Goal: Task Accomplishment & Management: Manage account settings

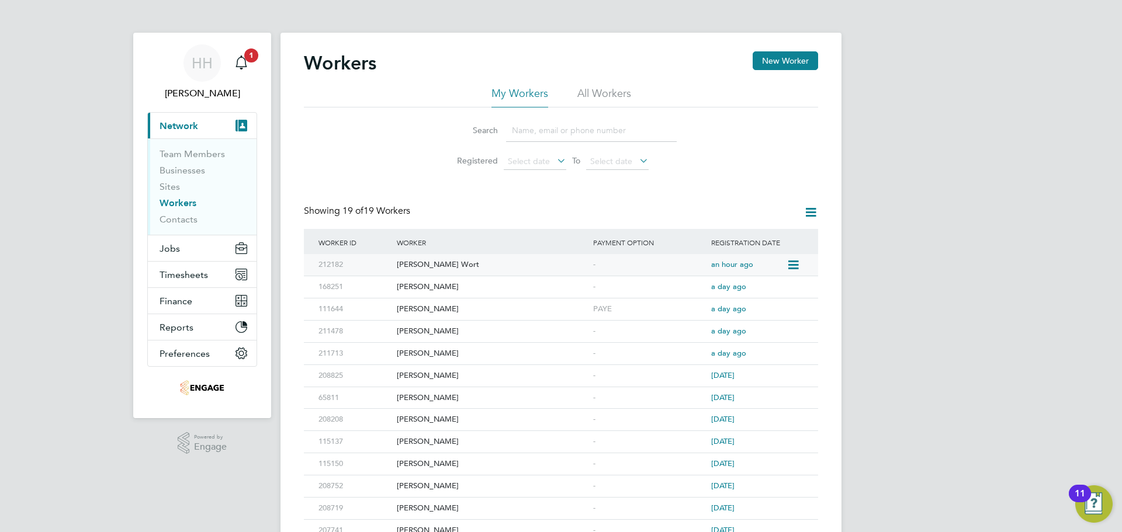
click at [551, 259] on div "[PERSON_NAME] Wort" at bounding box center [492, 265] width 196 height 22
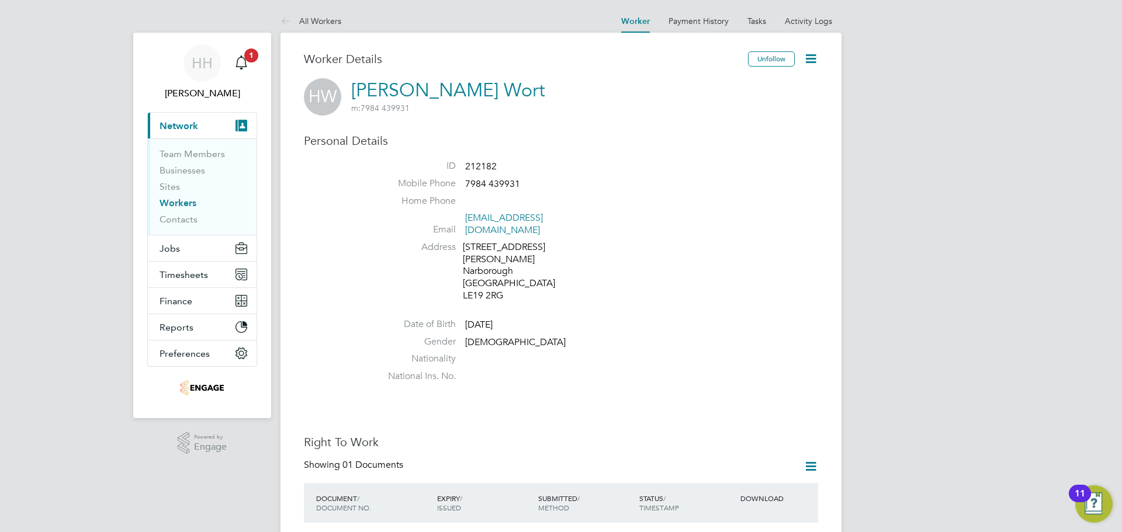
click at [812, 56] on icon at bounding box center [810, 58] width 15 height 15
click at [733, 131] on li "Edit Personal Details e" at bounding box center [744, 136] width 146 height 16
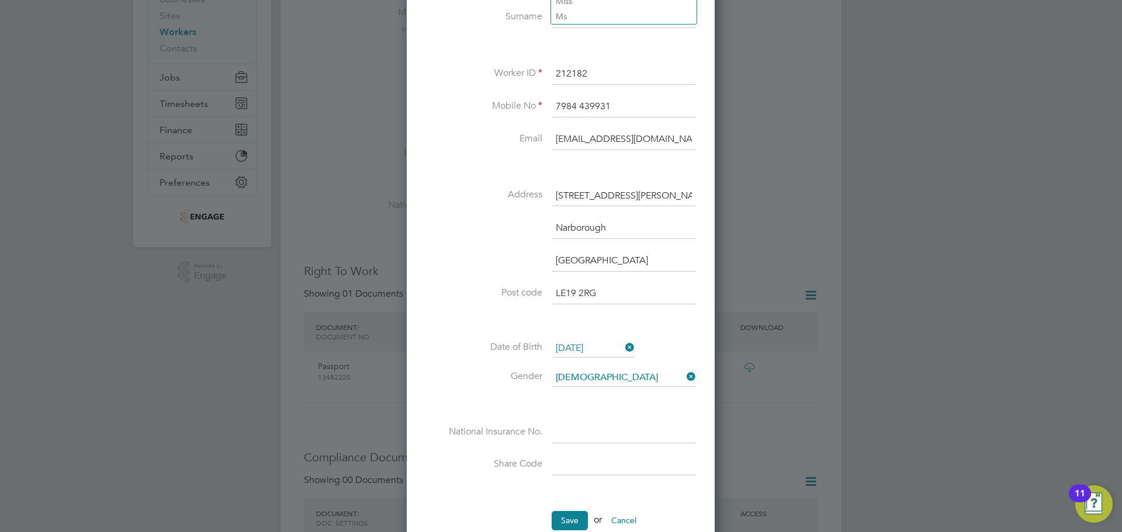
scroll to position [175, 0]
click at [578, 434] on input at bounding box center [624, 428] width 144 height 21
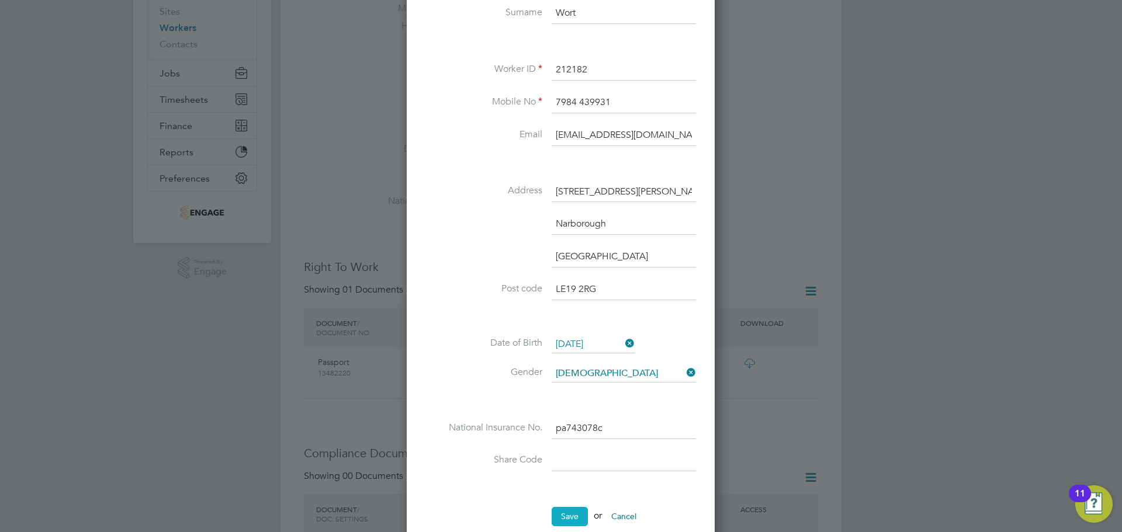
type input "PA 74 30 78 C"
click at [564, 513] on button "Save" at bounding box center [570, 516] width 36 height 19
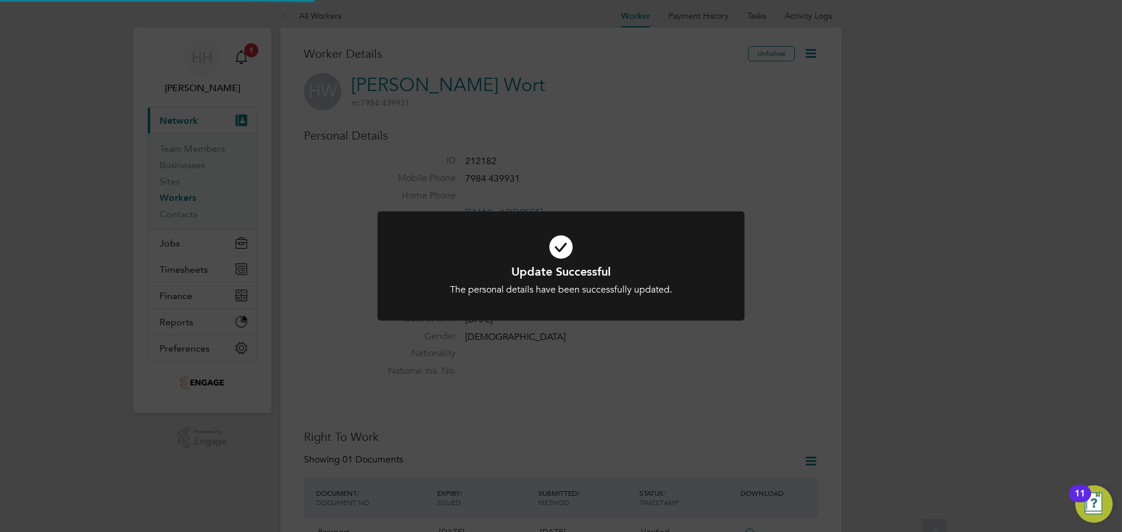
scroll to position [0, 0]
drag, startPoint x: 901, startPoint y: 303, endPoint x: 892, endPoint y: 306, distance: 9.1
click at [900, 304] on div "Update Successful The personal details have been successfully updated. Cancel O…" at bounding box center [561, 266] width 1122 height 532
